Goal: Navigation & Orientation: Find specific page/section

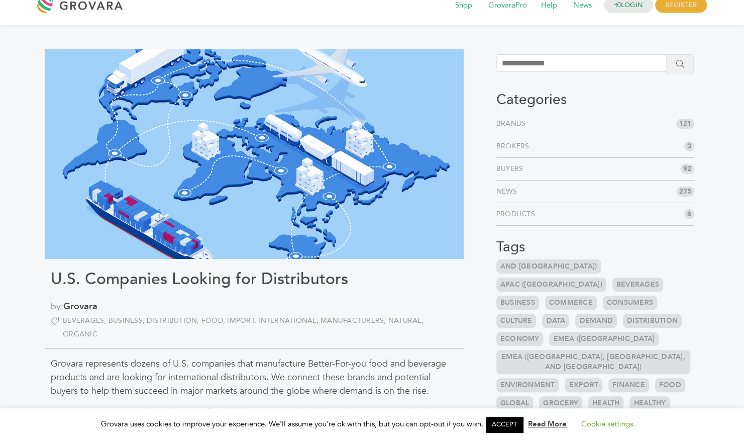
scroll to position [15, 0]
click at [510, 124] on link "Brands" at bounding box center [514, 124] width 34 height 10
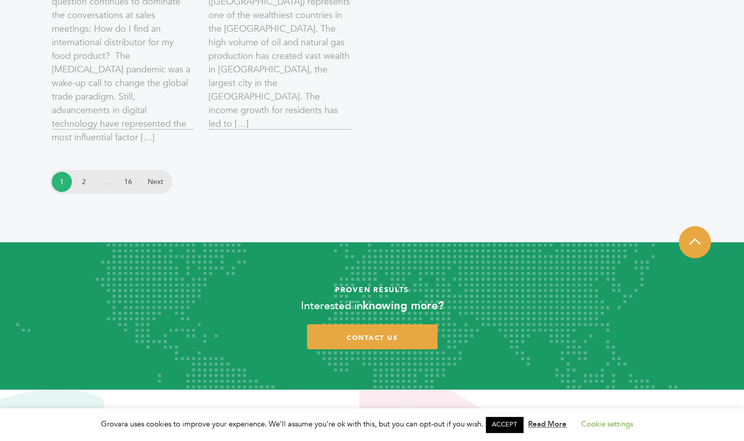
scroll to position [1538, 0]
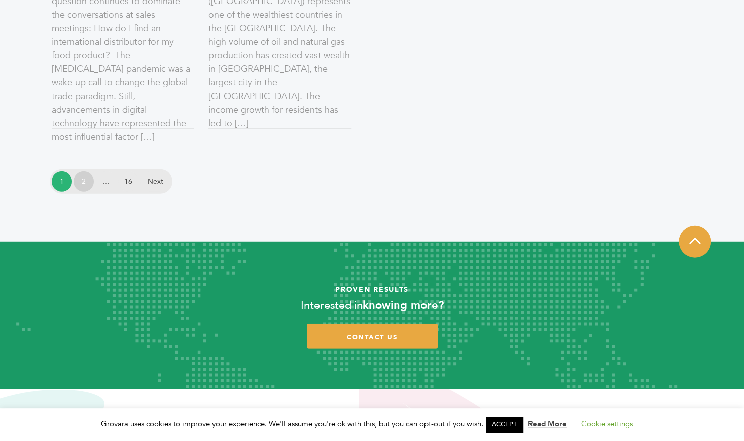
click at [84, 180] on link "2" at bounding box center [84, 181] width 20 height 20
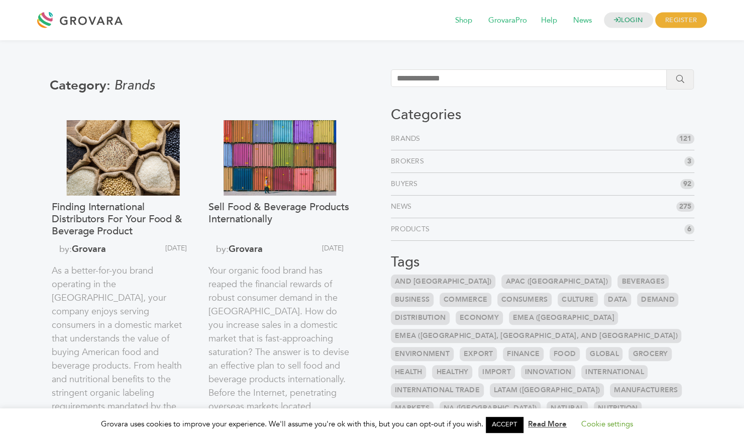
click at [409, 140] on link "Brands" at bounding box center [408, 139] width 34 height 10
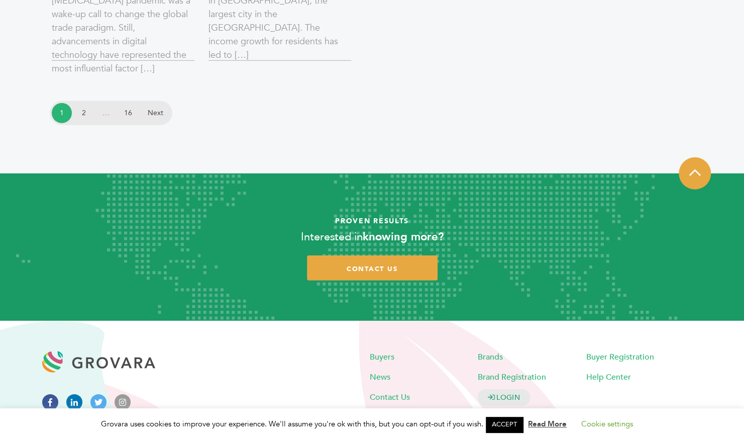
scroll to position [1538, 0]
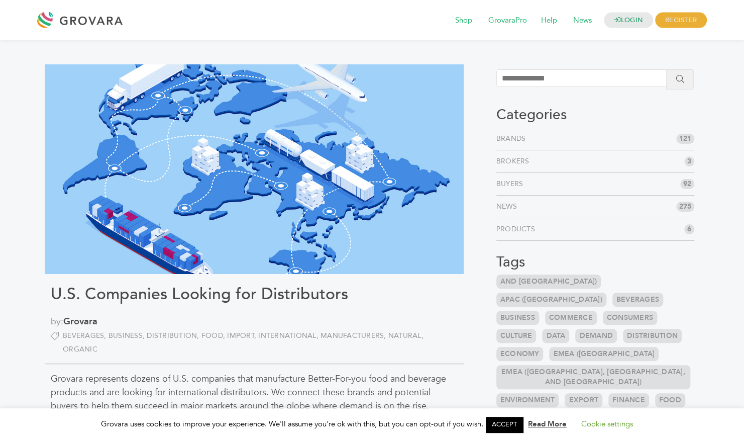
scroll to position [15, 0]
